Goal: Information Seeking & Learning: Compare options

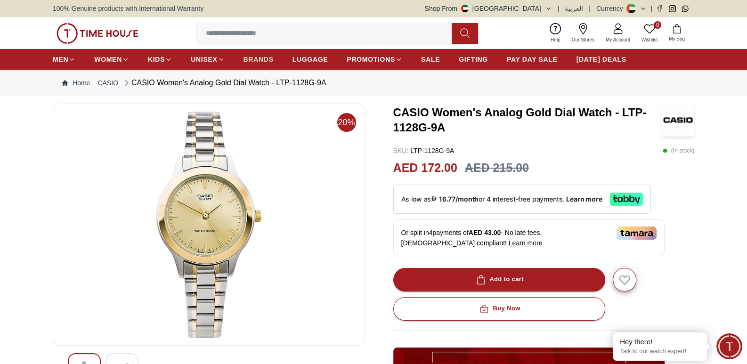
click at [263, 63] on span "BRANDS" at bounding box center [259, 59] width 30 height 9
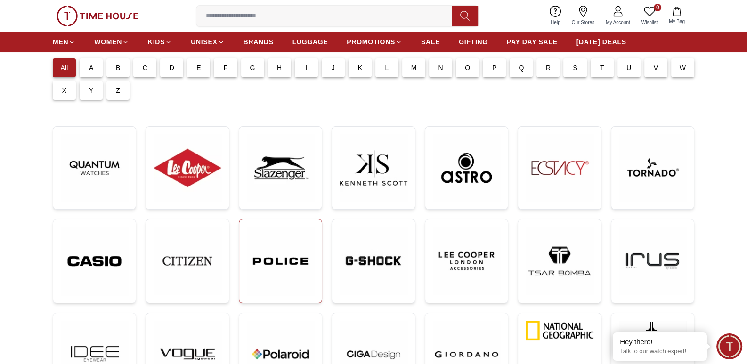
scroll to position [94, 0]
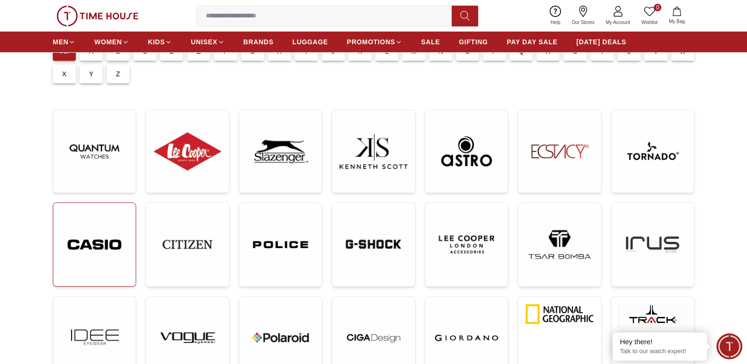
click at [94, 233] on img at bounding box center [94, 245] width 67 height 68
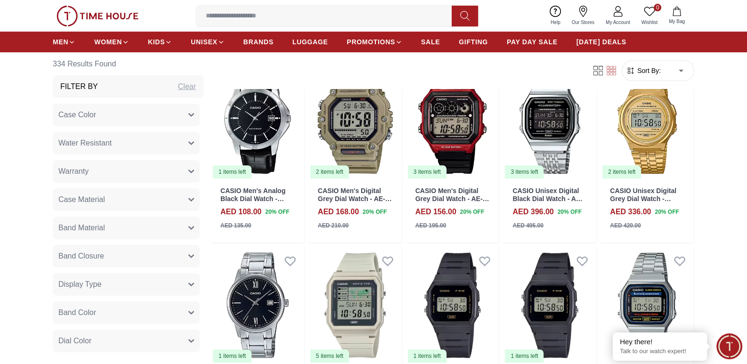
scroll to position [471, 0]
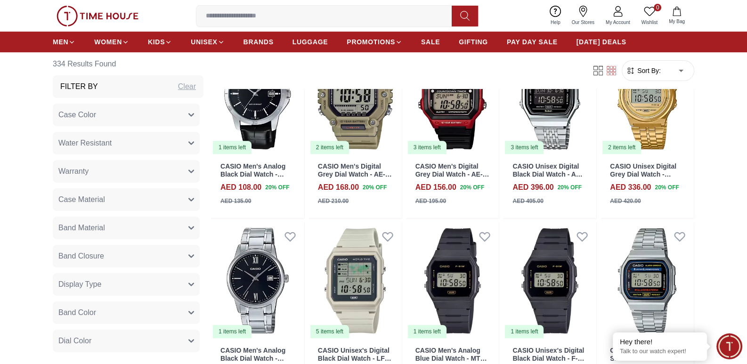
click at [99, 17] on img at bounding box center [98, 16] width 82 height 21
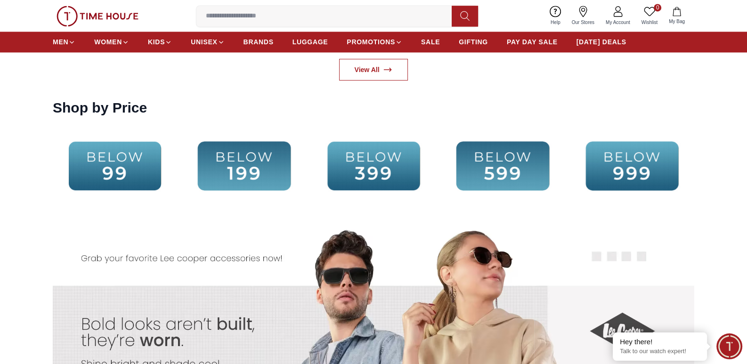
scroll to position [1933, 0]
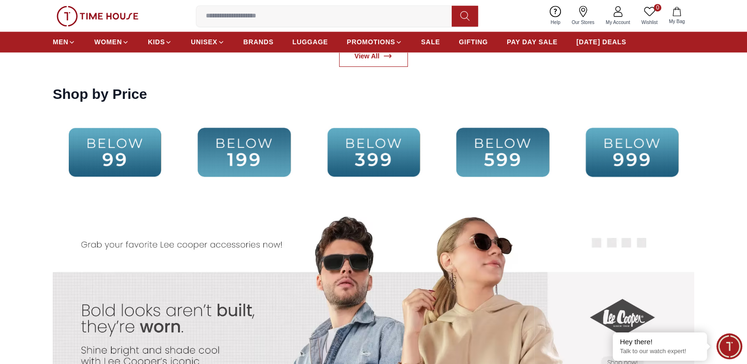
click at [141, 154] on img at bounding box center [115, 152] width 124 height 80
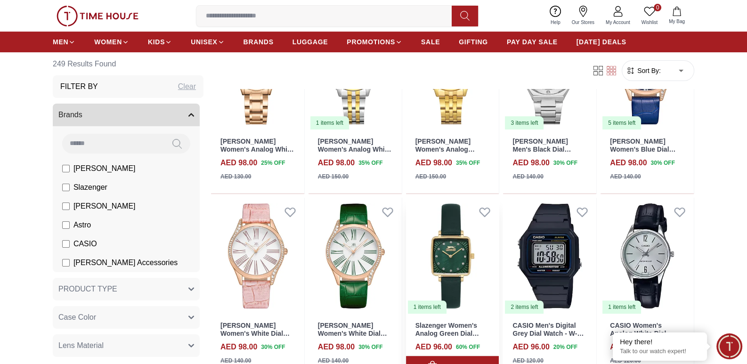
scroll to position [565, 0]
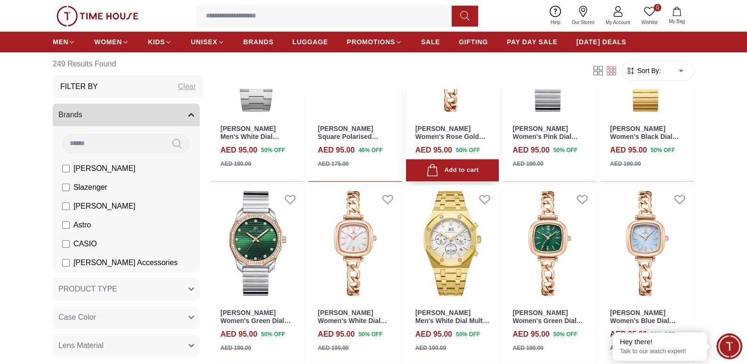
scroll to position [1084, 0]
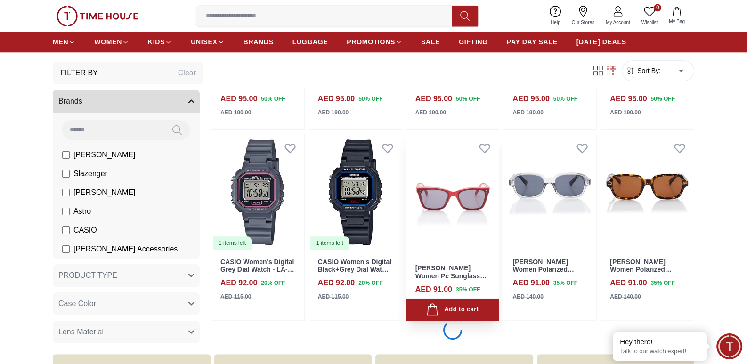
scroll to position [1319, 0]
